Goal: Task Accomplishment & Management: Complete application form

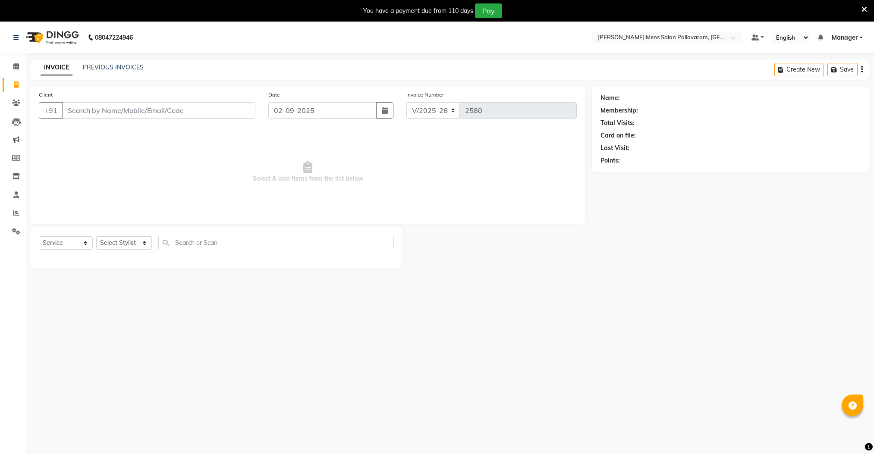
select select "8211"
select select "service"
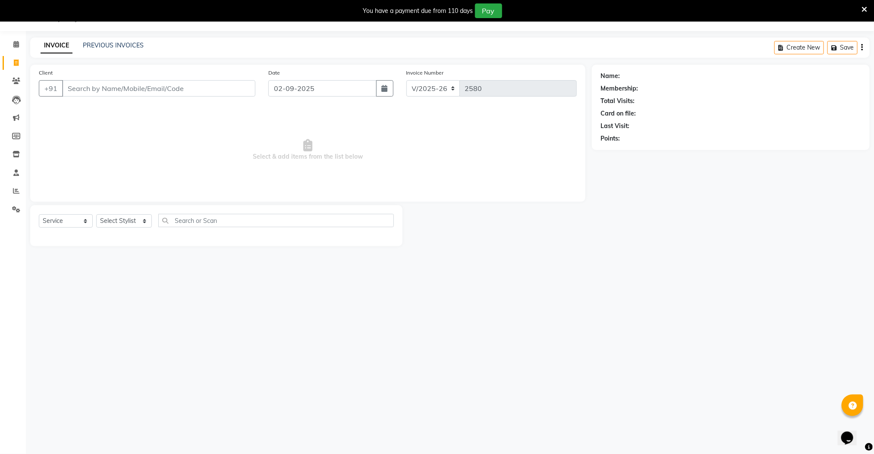
click at [118, 94] on input "Client" at bounding box center [158, 88] width 193 height 16
click at [137, 94] on input "Client" at bounding box center [158, 88] width 193 height 16
click at [440, 132] on span "Select & add items from the list below" at bounding box center [308, 150] width 538 height 86
drag, startPoint x: 447, startPoint y: 136, endPoint x: 476, endPoint y: 147, distance: 31.6
click at [459, 141] on span "Select & add items from the list below" at bounding box center [308, 150] width 538 height 86
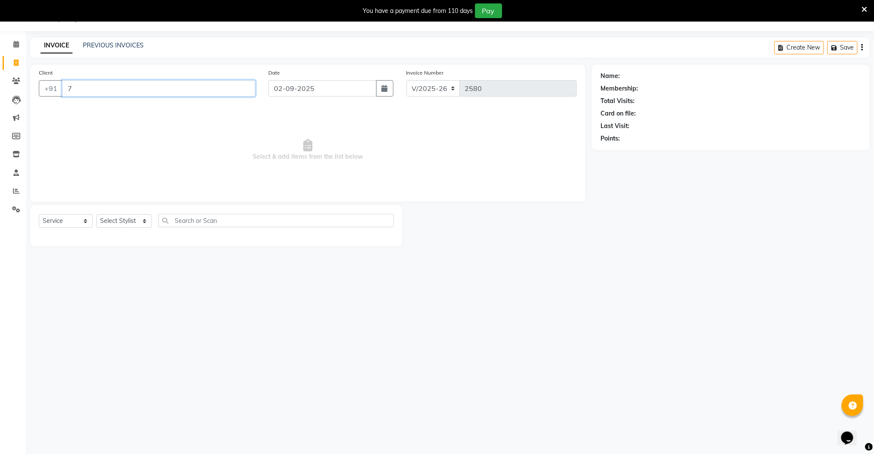
click at [140, 86] on input "7" at bounding box center [158, 88] width 193 height 16
click at [137, 87] on input "75022" at bounding box center [136, 88] width 149 height 16
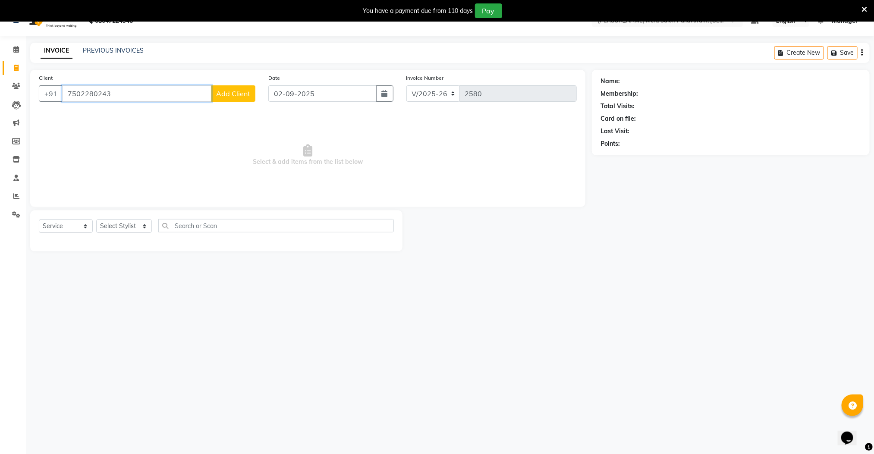
scroll to position [22, 0]
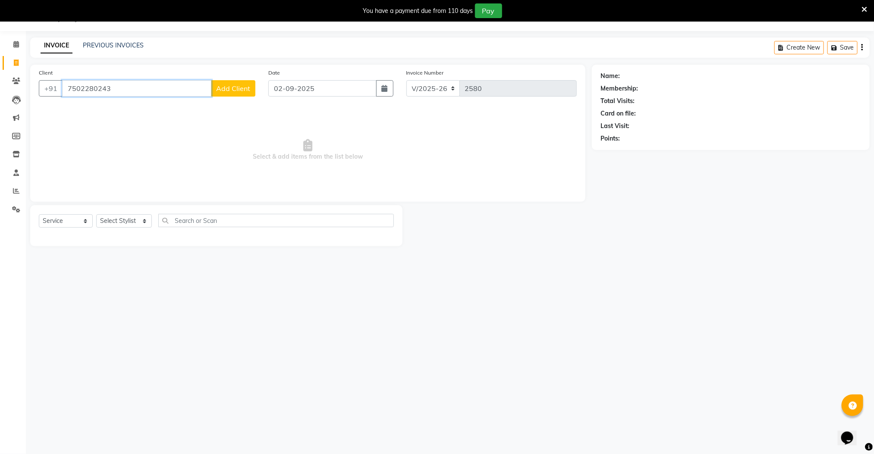
type input "7502280243"
click at [222, 91] on span "Add Client" at bounding box center [233, 88] width 34 height 9
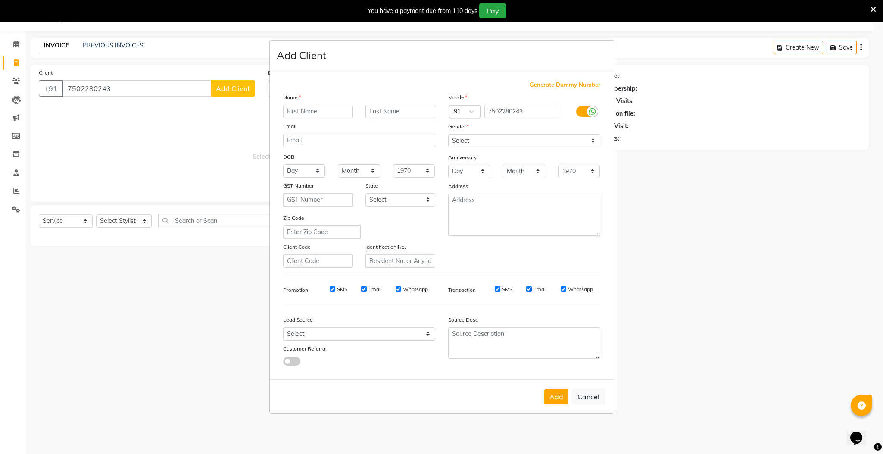
click at [299, 113] on input "text" at bounding box center [318, 111] width 70 height 13
type input "hanoon"
click at [489, 141] on select "Select [DEMOGRAPHIC_DATA] [DEMOGRAPHIC_DATA] Other Prefer Not To Say" at bounding box center [524, 140] width 152 height 13
select select "[DEMOGRAPHIC_DATA]"
click at [448, 135] on select "Select [DEMOGRAPHIC_DATA] [DEMOGRAPHIC_DATA] Other Prefer Not To Say" at bounding box center [524, 140] width 152 height 13
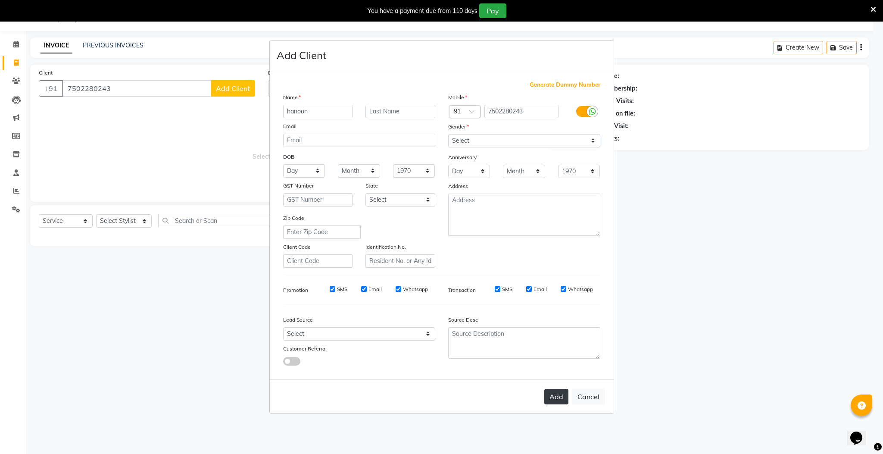
click at [553, 394] on button "Add" at bounding box center [557, 397] width 24 height 16
select select
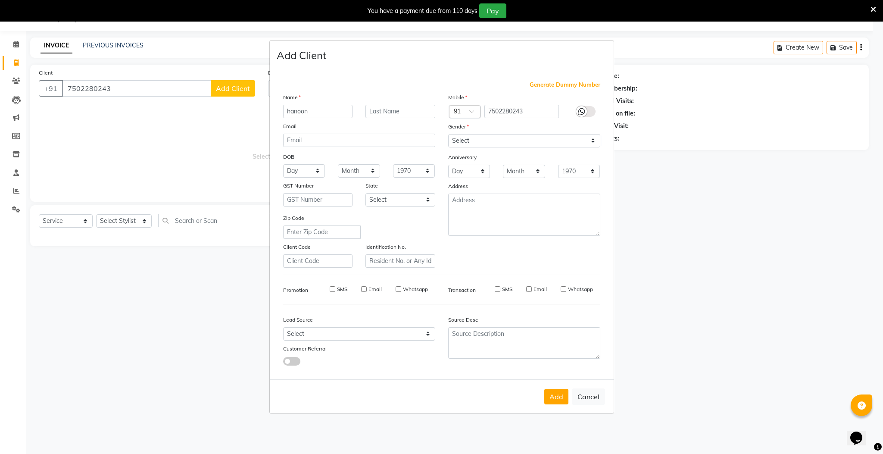
select select
checkbox input "false"
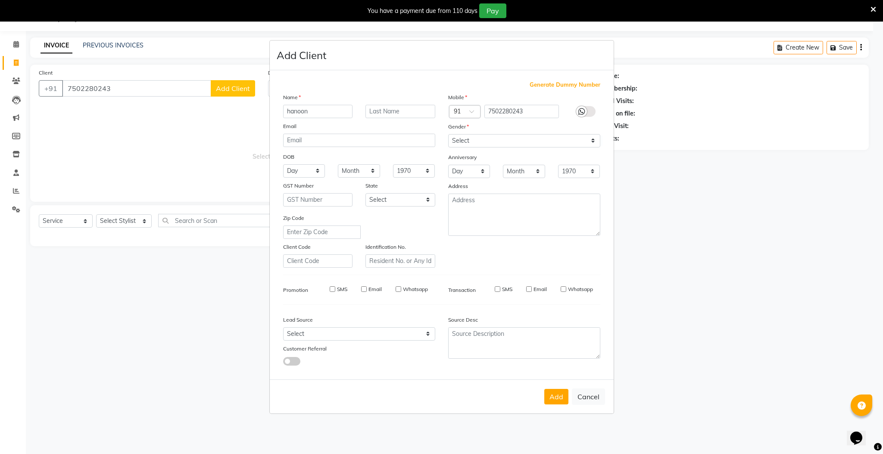
checkbox input "false"
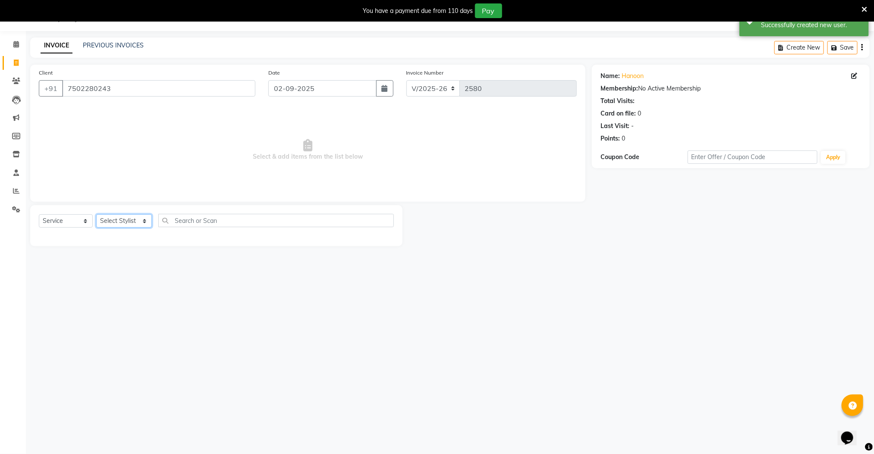
click at [122, 223] on select "Select Stylist Manager [PERSON_NAME] [PERSON_NAME] [PERSON_NAME]" at bounding box center [124, 220] width 56 height 13
select select "78867"
click at [96, 215] on select "Select Stylist Manager [PERSON_NAME] [PERSON_NAME] [PERSON_NAME]" at bounding box center [124, 220] width 56 height 13
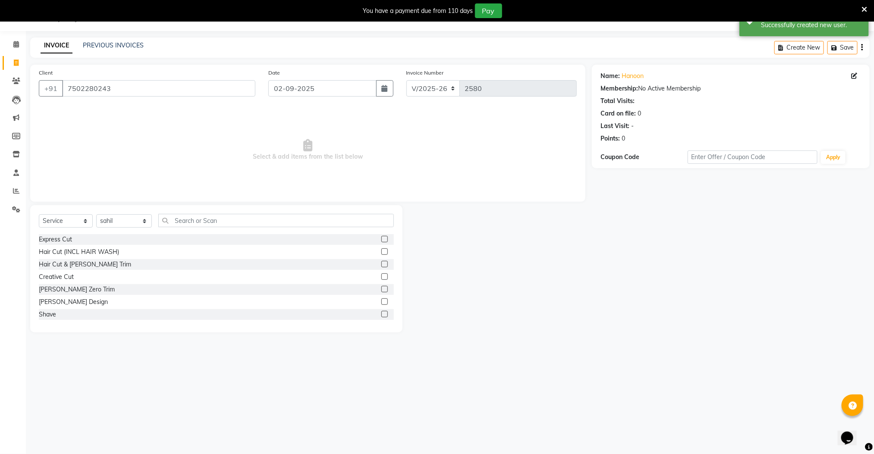
click at [381, 276] on label at bounding box center [384, 276] width 6 height 6
click at [381, 276] on input "checkbox" at bounding box center [384, 277] width 6 height 6
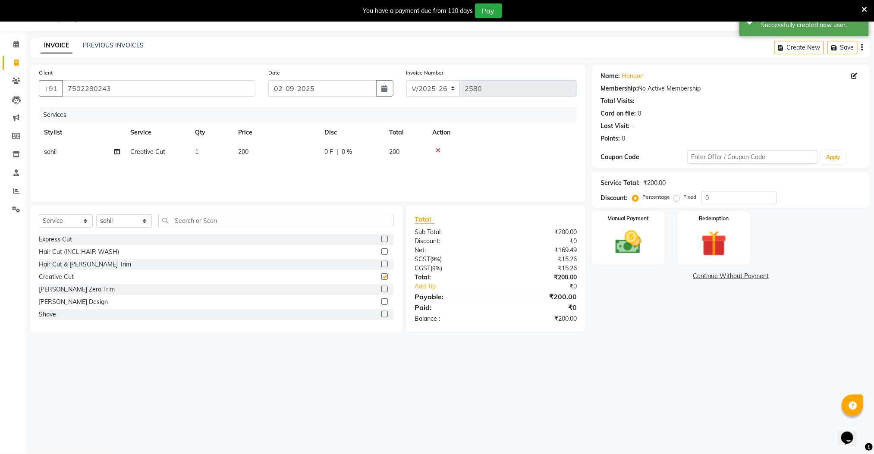
checkbox input "false"
click at [381, 315] on label at bounding box center [384, 314] width 6 height 6
click at [381, 315] on input "checkbox" at bounding box center [384, 315] width 6 height 6
checkbox input "false"
click at [638, 247] on img at bounding box center [627, 242] width 43 height 31
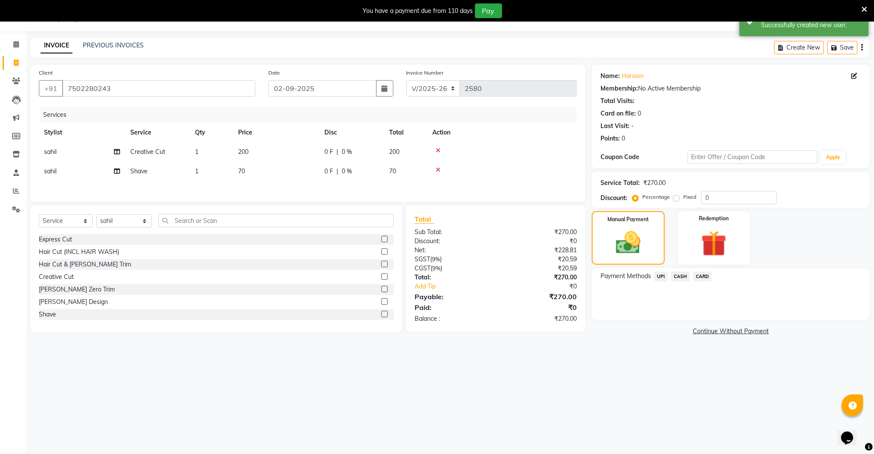
click at [660, 277] on span "UPI" at bounding box center [660, 277] width 13 height 10
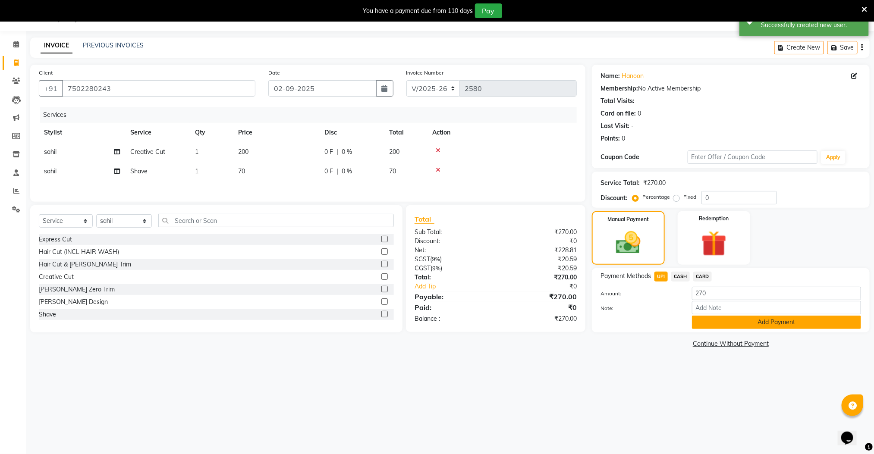
click at [709, 321] on button "Add Payment" at bounding box center [776, 322] width 169 height 13
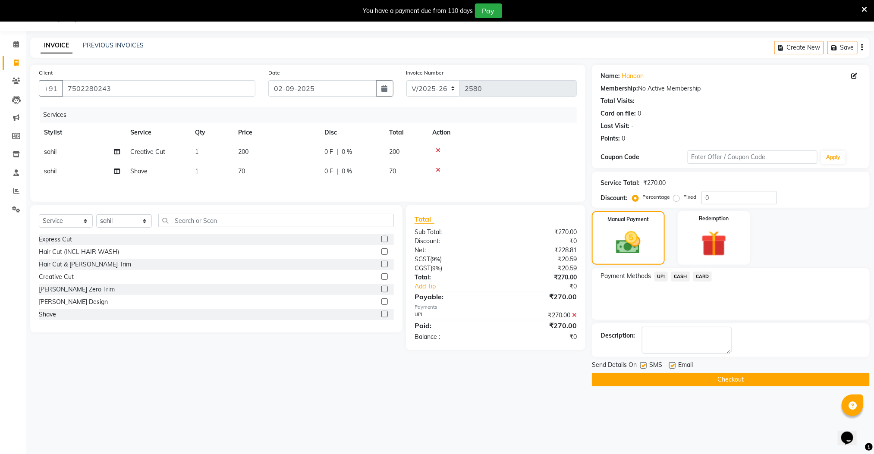
click at [722, 385] on button "Checkout" at bounding box center [731, 379] width 278 height 13
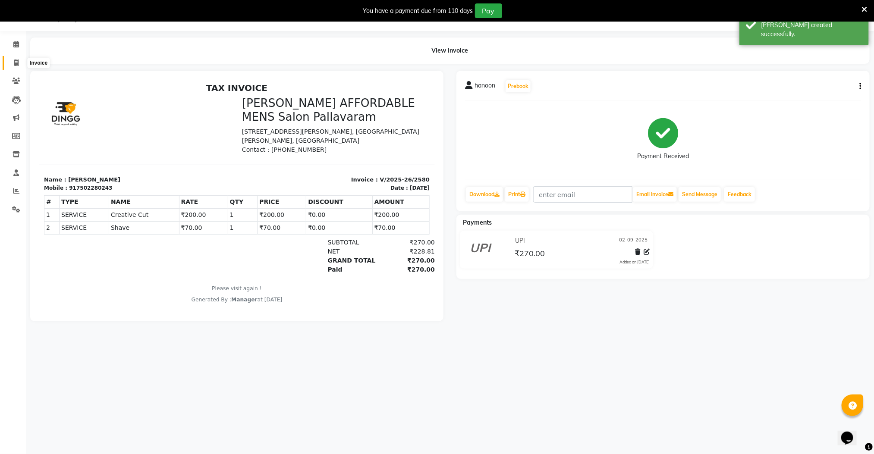
click at [17, 60] on icon at bounding box center [16, 63] width 5 height 6
select select "service"
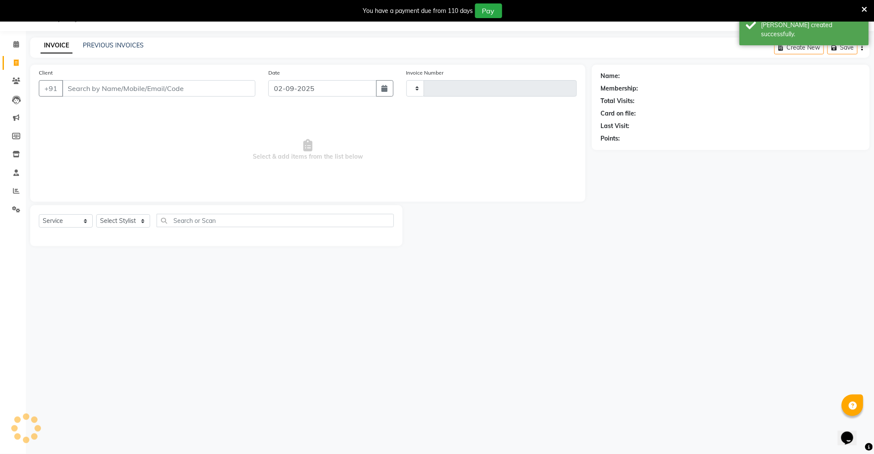
type input "2581"
select select "8211"
click at [106, 96] on input "Client" at bounding box center [158, 88] width 193 height 16
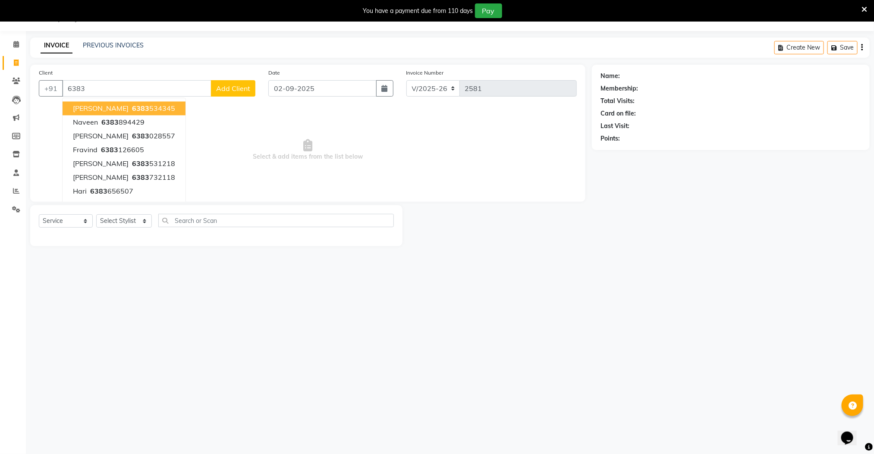
click at [152, 110] on ngb-highlight "6383 534345" at bounding box center [152, 108] width 45 height 9
type input "6383534345"
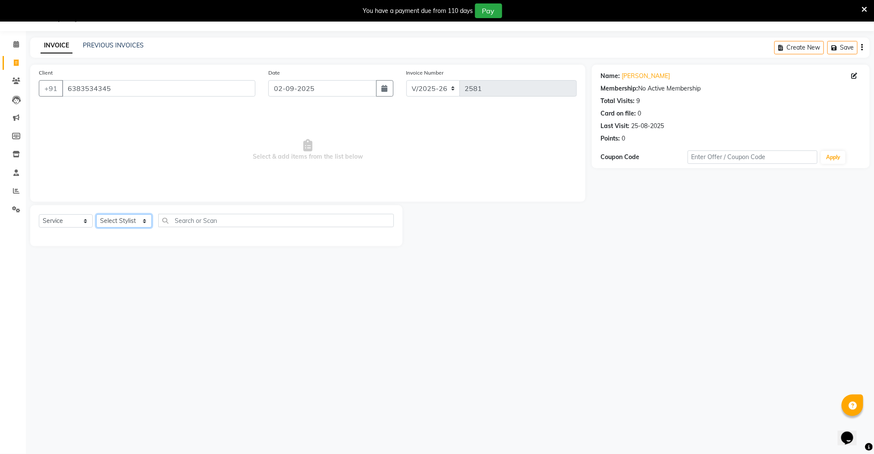
click at [125, 220] on select "Select Stylist Manager [PERSON_NAME] [PERSON_NAME] [PERSON_NAME]" at bounding box center [124, 220] width 56 height 13
select select "89182"
click at [96, 215] on select "Select Stylist Manager [PERSON_NAME] [PERSON_NAME] [PERSON_NAME]" at bounding box center [124, 220] width 56 height 13
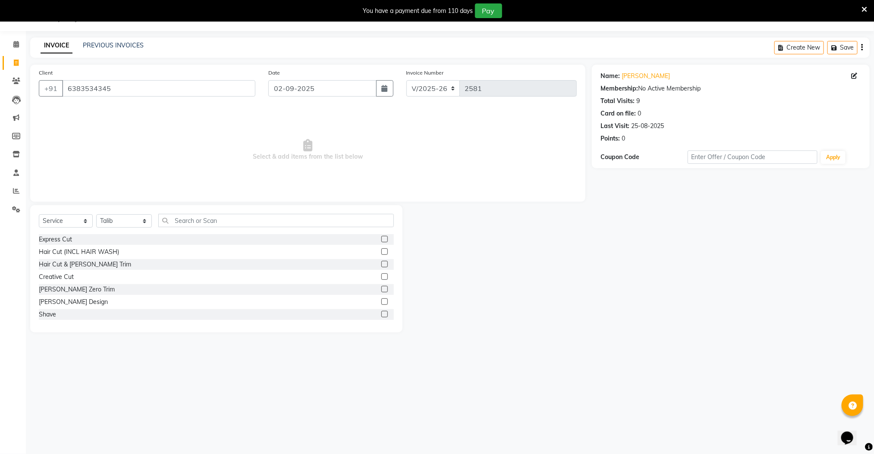
click at [381, 264] on label at bounding box center [384, 264] width 6 height 6
click at [381, 264] on input "checkbox" at bounding box center [384, 265] width 6 height 6
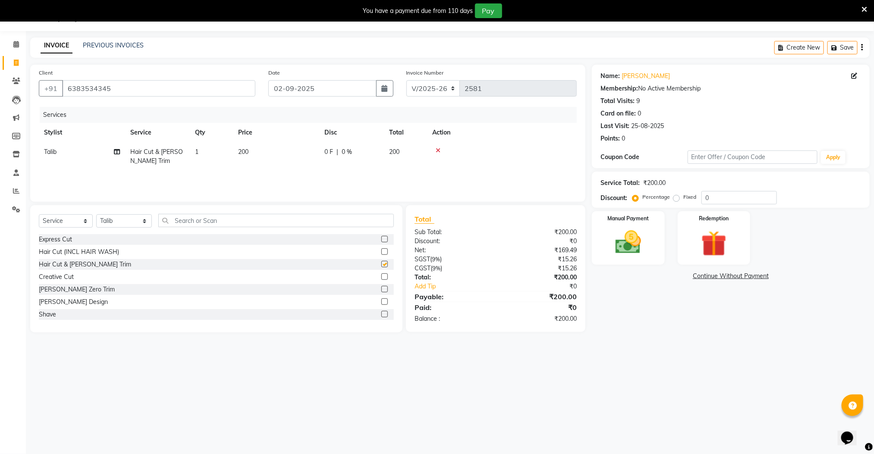
checkbox input "false"
click at [630, 236] on img at bounding box center [627, 242] width 43 height 31
drag, startPoint x: 661, startPoint y: 277, endPoint x: 667, endPoint y: 285, distance: 9.8
click at [662, 277] on span "UPI" at bounding box center [660, 277] width 13 height 10
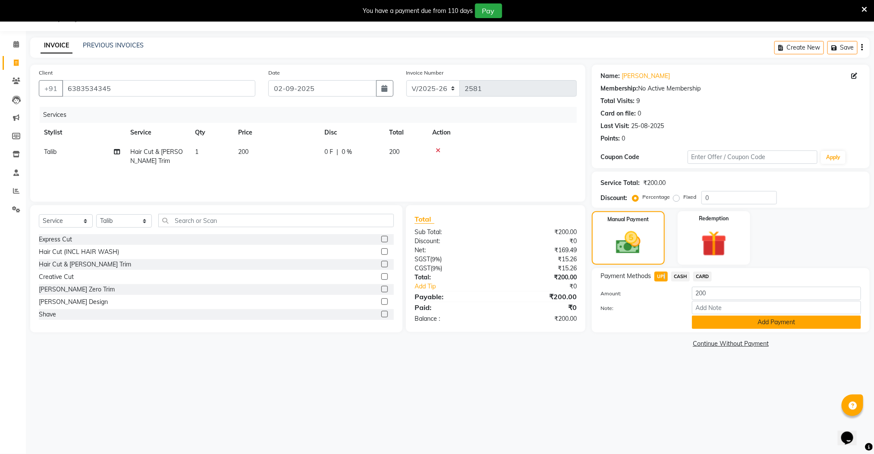
click at [718, 324] on button "Add Payment" at bounding box center [776, 322] width 169 height 13
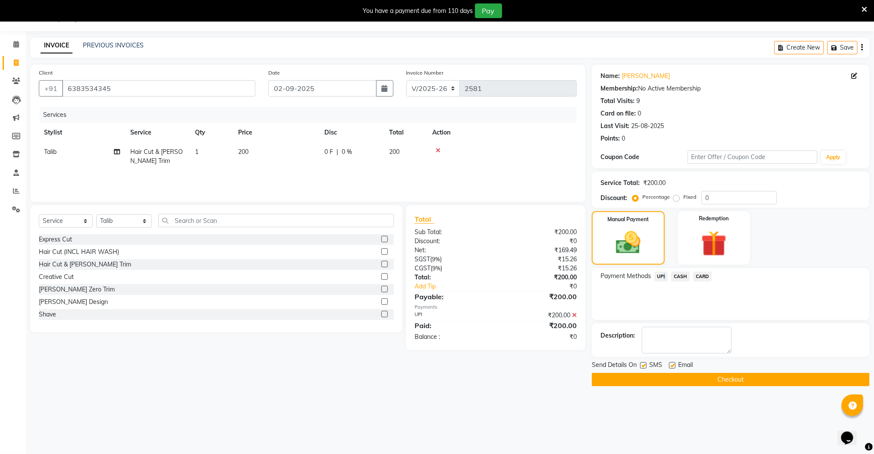
click at [705, 379] on button "Checkout" at bounding box center [731, 379] width 278 height 13
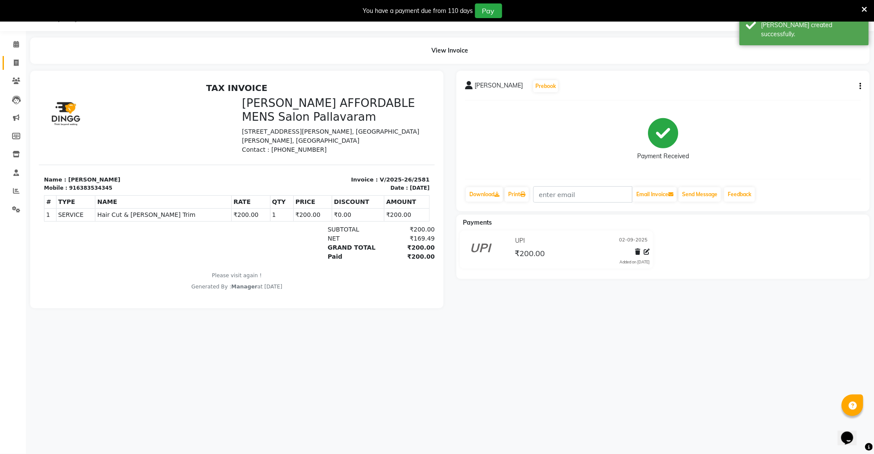
click at [13, 57] on link "Invoice" at bounding box center [13, 63] width 21 height 14
select select "8211"
select select "service"
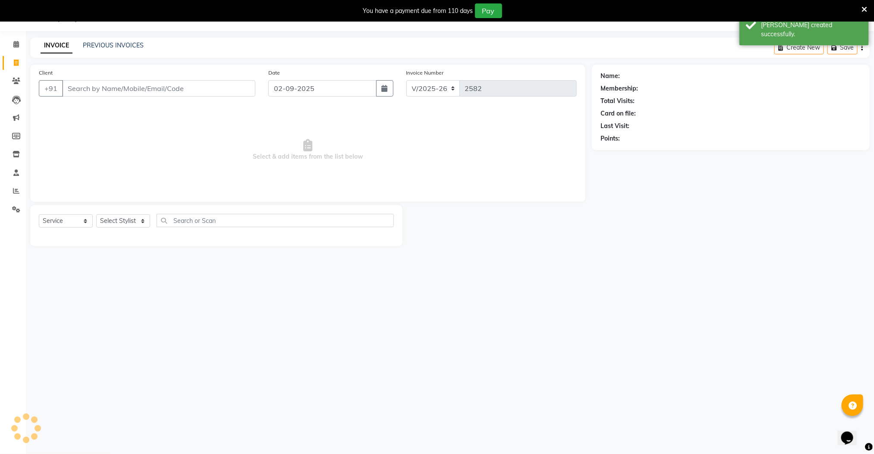
click at [96, 83] on input "Client" at bounding box center [158, 88] width 193 height 16
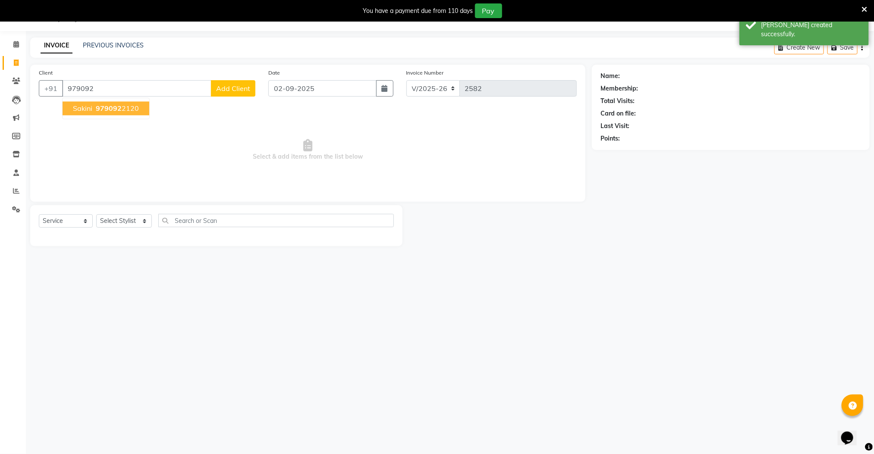
click at [123, 110] on ngb-highlight "979092 2120" at bounding box center [116, 108] width 45 height 9
type input "9790922120"
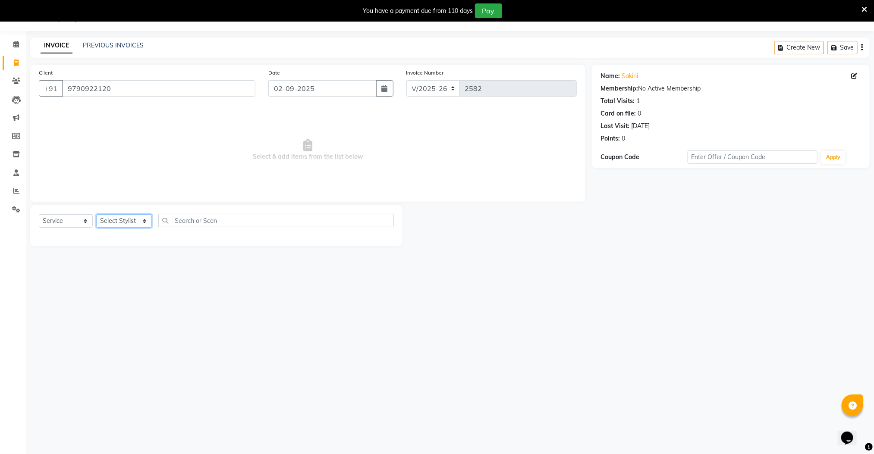
click at [127, 220] on select "Select Stylist Manager [PERSON_NAME] [PERSON_NAME] [PERSON_NAME]" at bounding box center [124, 220] width 56 height 13
select select "78867"
click at [96, 215] on select "Select Stylist Manager [PERSON_NAME] [PERSON_NAME] [PERSON_NAME]" at bounding box center [124, 220] width 56 height 13
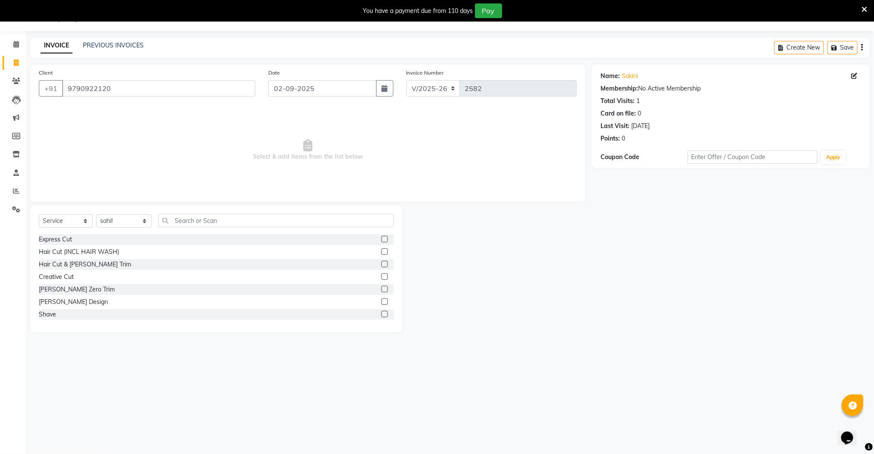
click at [381, 264] on label at bounding box center [384, 264] width 6 height 6
click at [381, 264] on input "checkbox" at bounding box center [384, 265] width 6 height 6
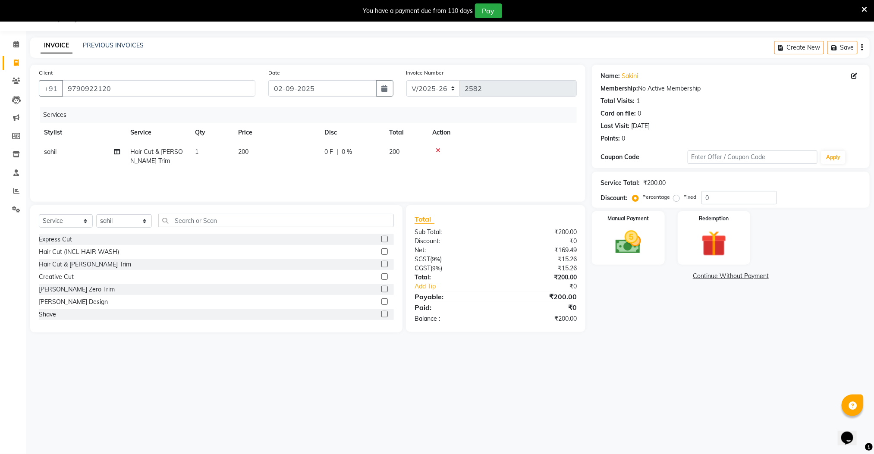
click at [381, 264] on label at bounding box center [384, 264] width 6 height 6
click at [381, 264] on input "checkbox" at bounding box center [384, 265] width 6 height 6
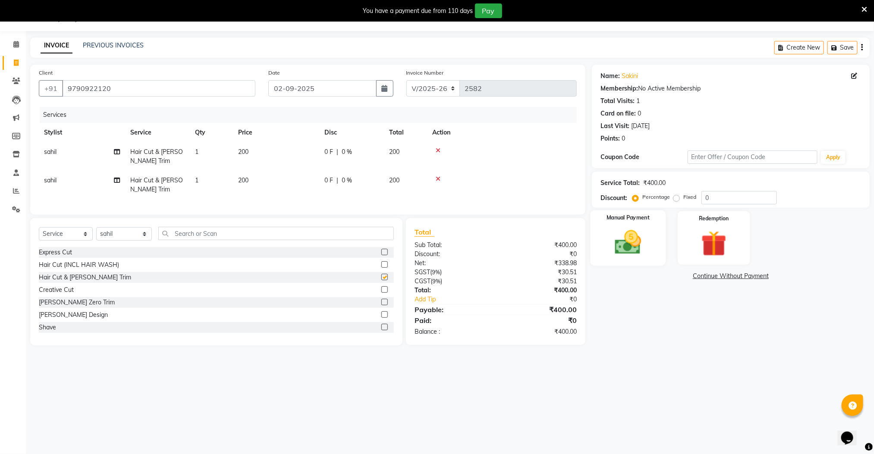
checkbox input "false"
click at [636, 231] on img at bounding box center [627, 242] width 43 height 31
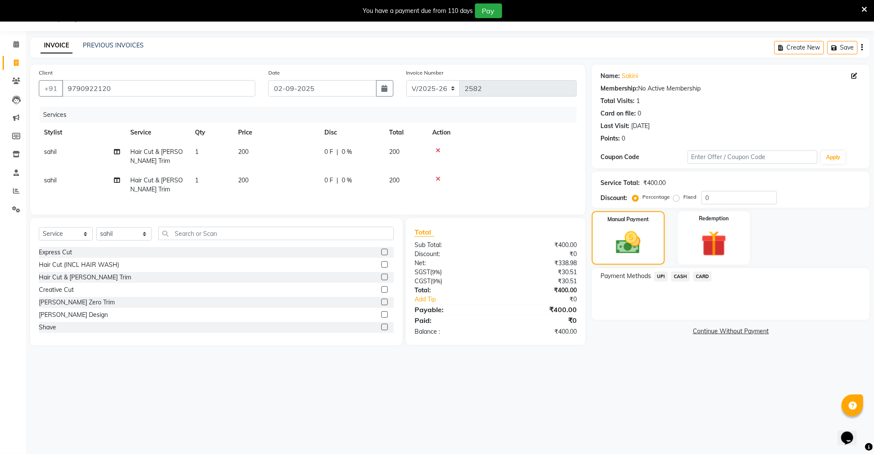
click at [682, 274] on span "CASH" at bounding box center [680, 277] width 19 height 10
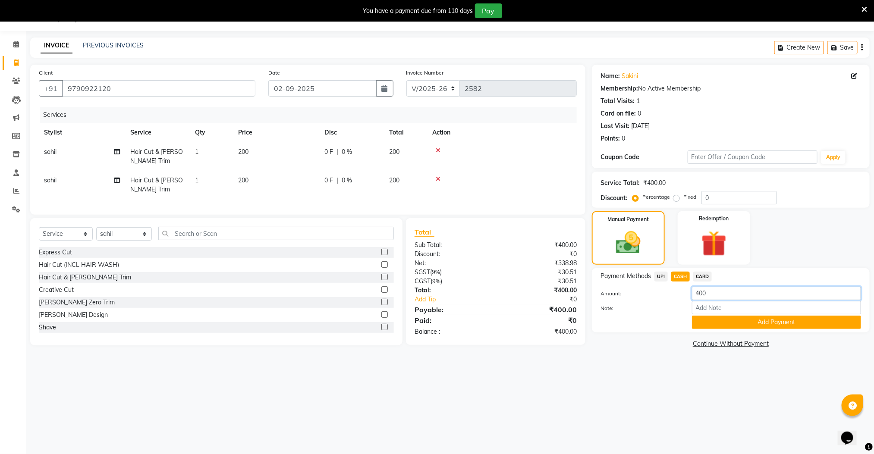
drag, startPoint x: 731, startPoint y: 294, endPoint x: 652, endPoint y: 298, distance: 78.6
click at [652, 298] on div "Amount: 400" at bounding box center [730, 294] width 273 height 15
type input "200"
click at [745, 320] on button "Add Payment" at bounding box center [776, 322] width 169 height 13
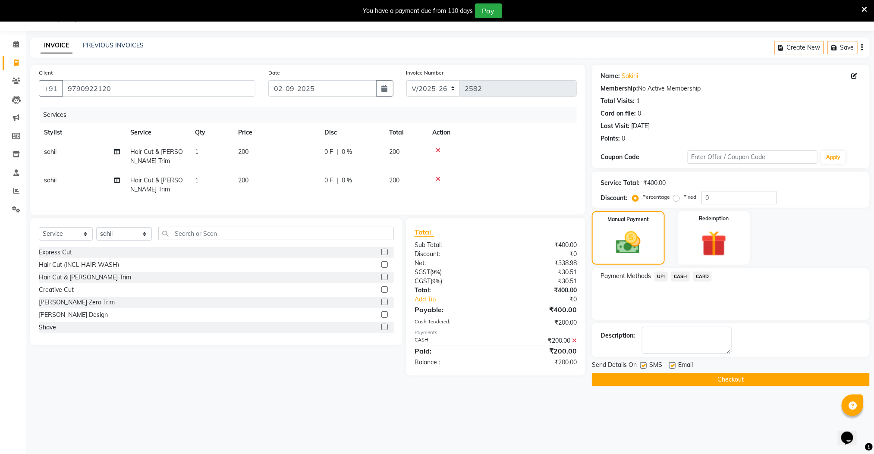
click at [661, 273] on span "UPI" at bounding box center [660, 277] width 13 height 10
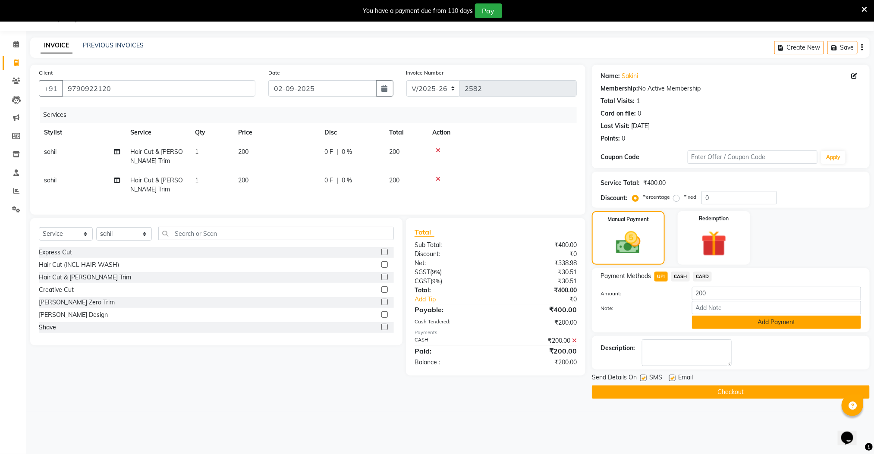
click at [713, 320] on button "Add Payment" at bounding box center [776, 322] width 169 height 13
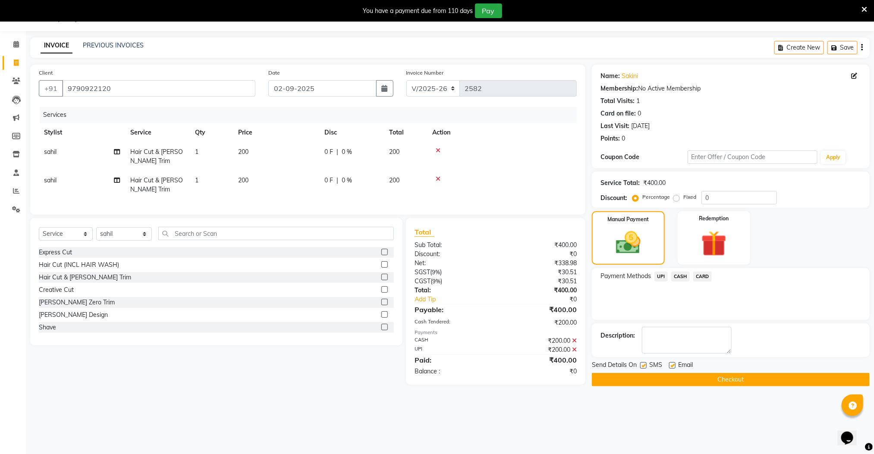
click at [711, 384] on button "Checkout" at bounding box center [731, 379] width 278 height 13
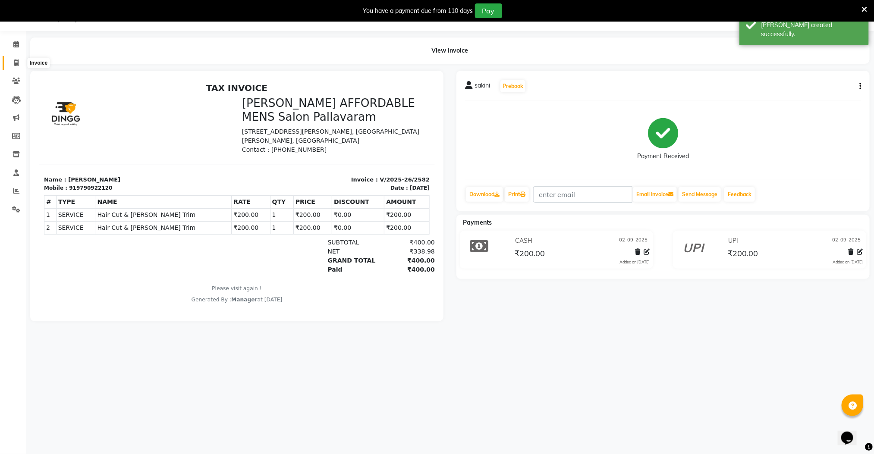
click at [13, 62] on span at bounding box center [16, 63] width 15 height 10
select select "8211"
select select "service"
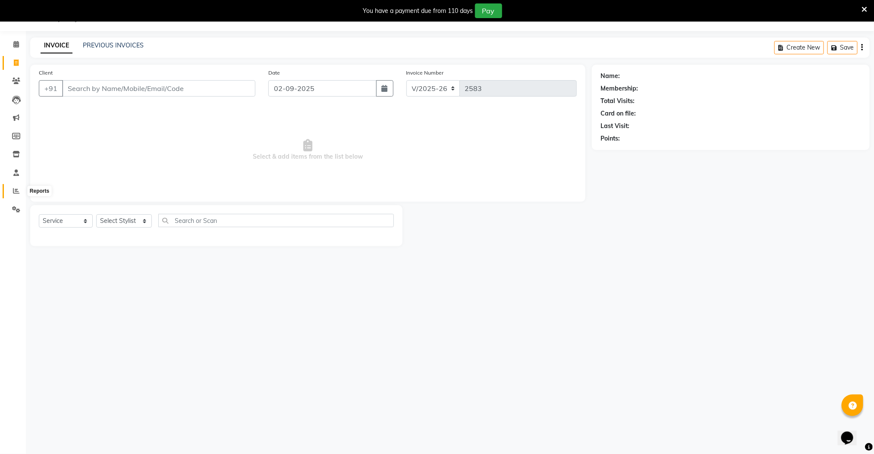
click at [13, 193] on icon at bounding box center [16, 191] width 6 height 6
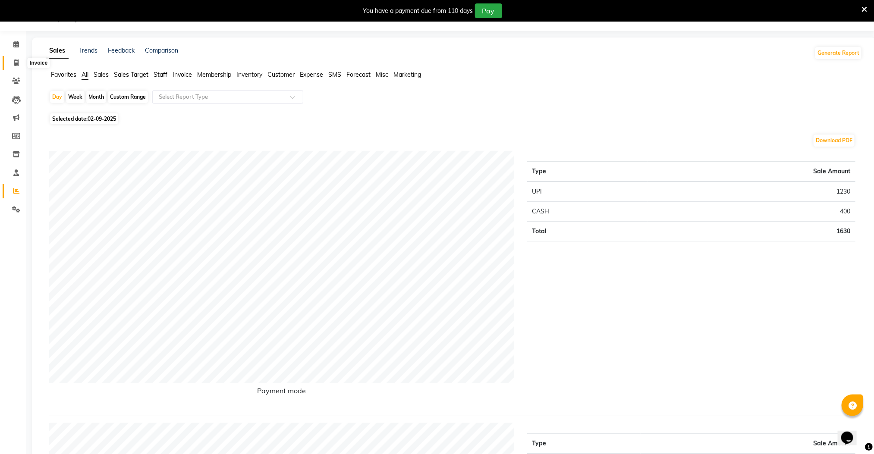
click at [19, 67] on span at bounding box center [16, 63] width 15 height 10
select select "8211"
select select "service"
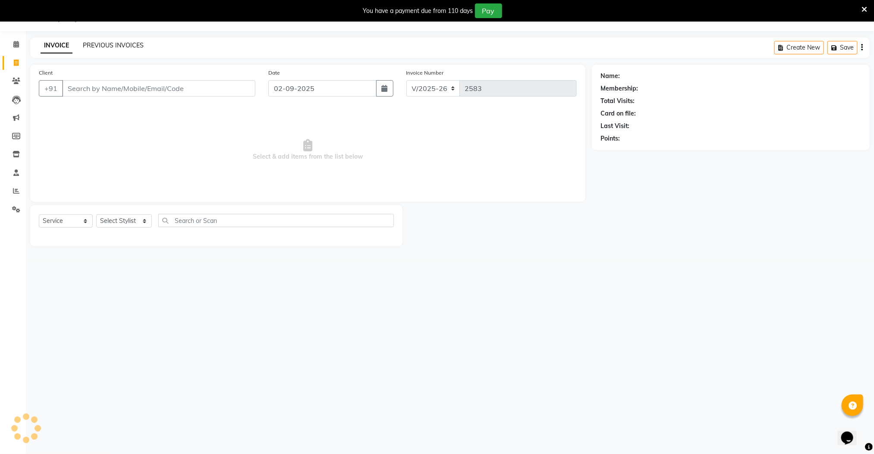
click at [119, 43] on link "PREVIOUS INVOICES" at bounding box center [113, 45] width 61 height 8
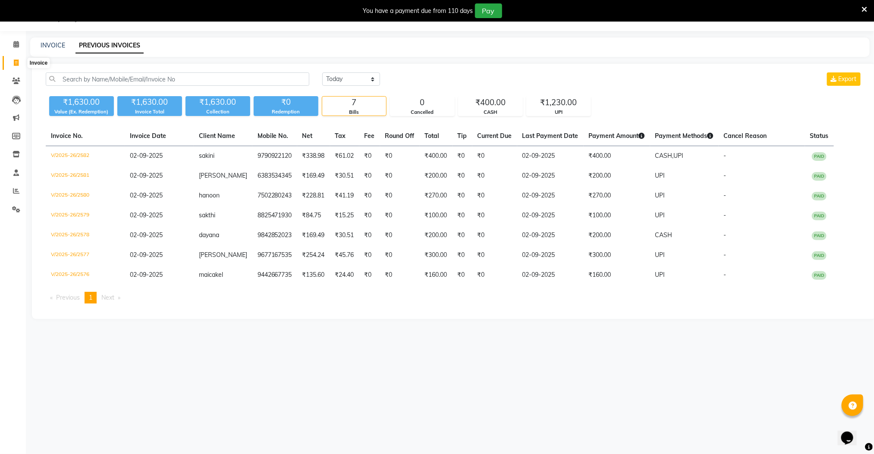
click at [16, 61] on icon at bounding box center [16, 63] width 5 height 6
select select "8211"
select select "service"
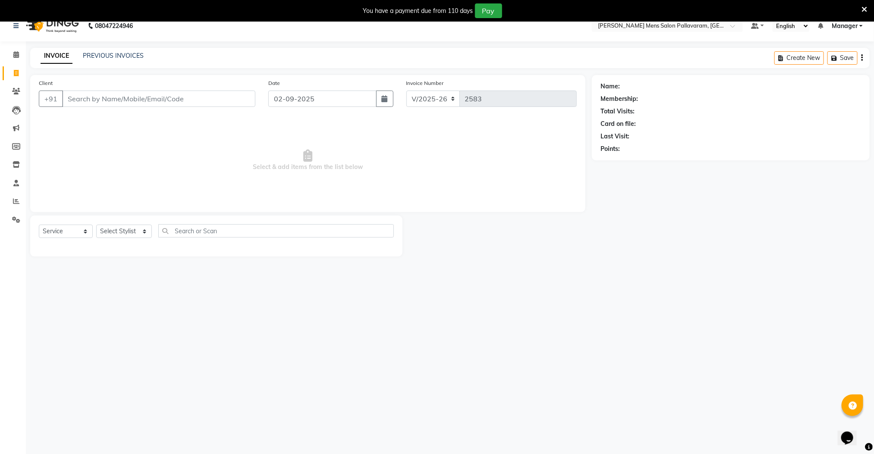
scroll to position [22, 0]
